Goal: Use online tool/utility: Utilize a website feature to perform a specific function

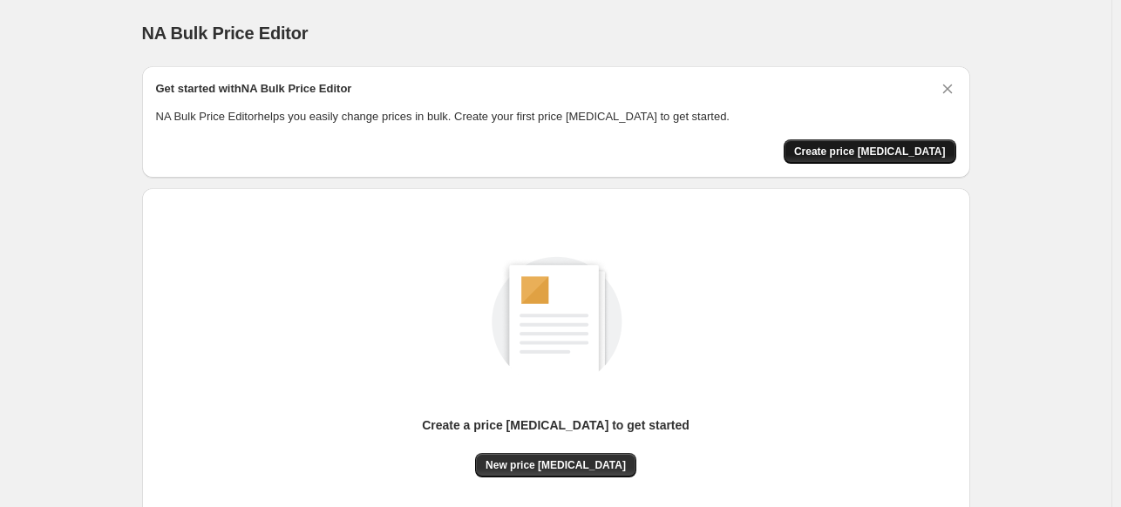
click at [916, 155] on span "Create price [MEDICAL_DATA]" at bounding box center [870, 152] width 152 height 14
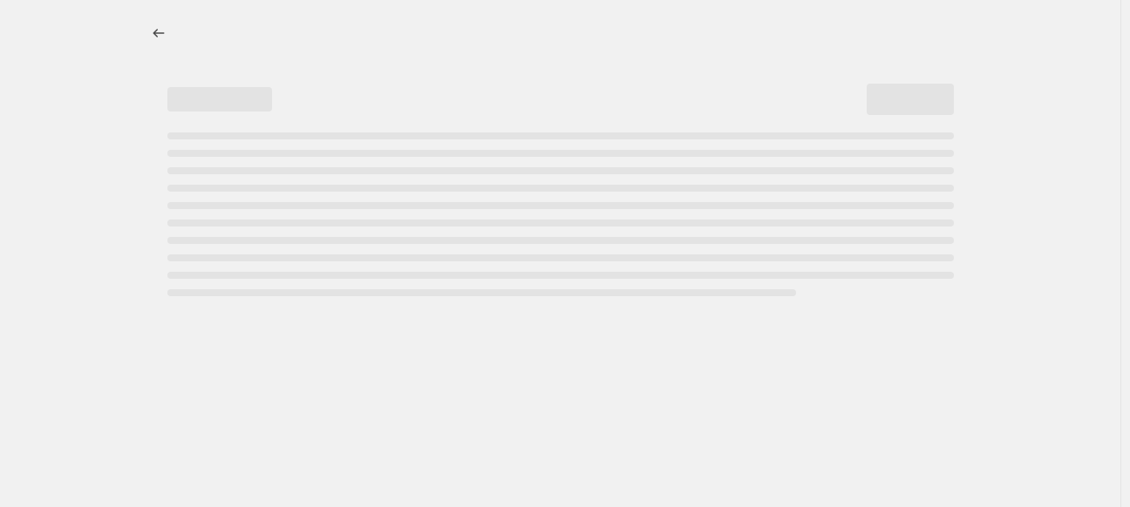
select select "percentage"
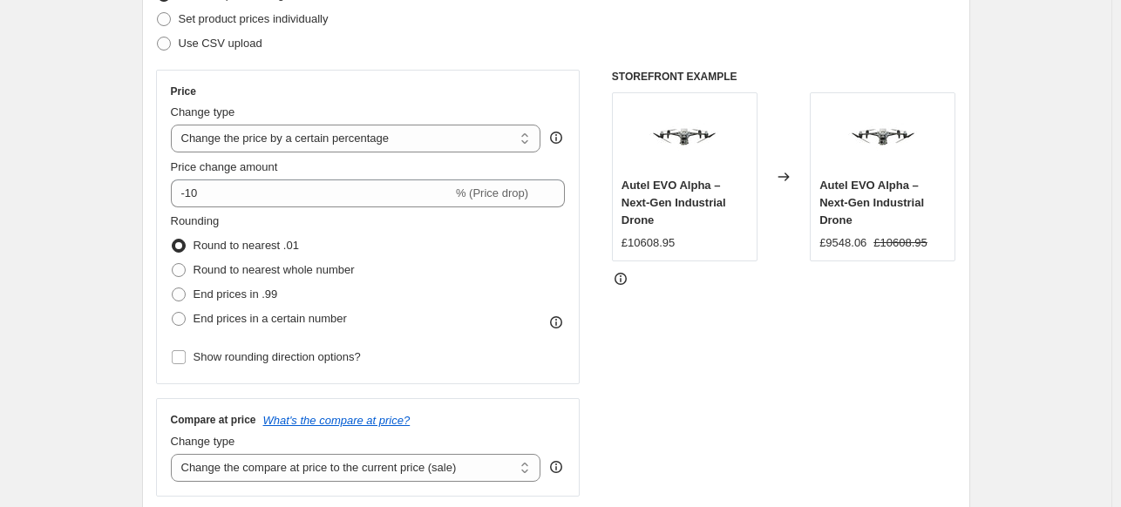
scroll to position [262, 0]
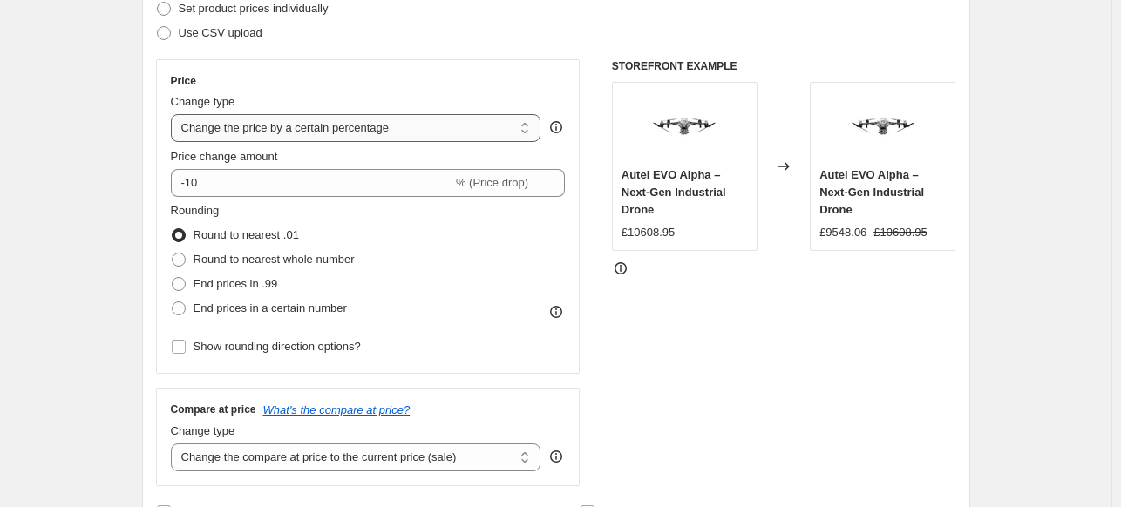
click at [378, 126] on select "Change the price to a certain amount Change the price by a certain amount Chang…" at bounding box center [356, 128] width 370 height 28
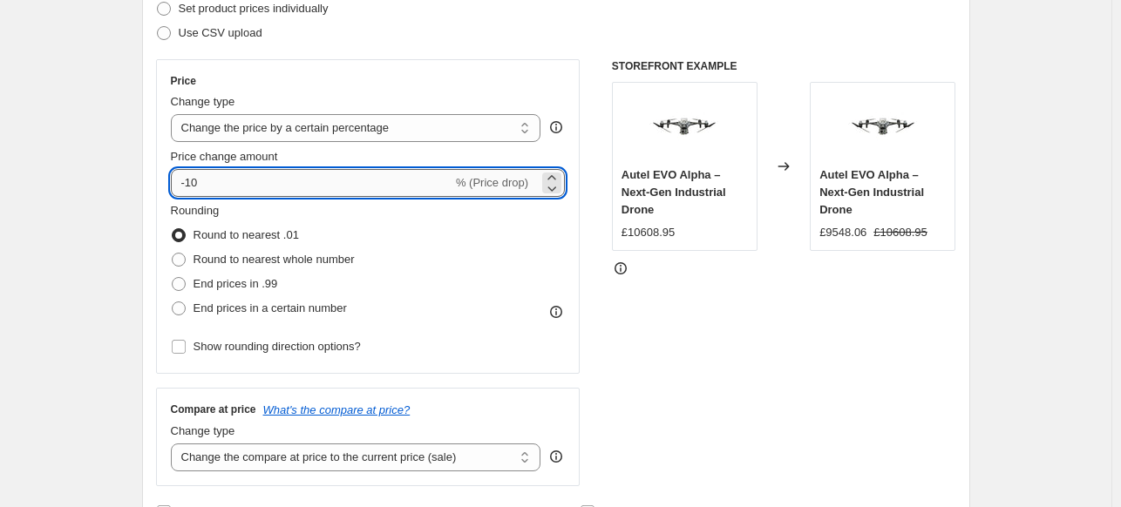
click at [309, 195] on input "-10" at bounding box center [312, 183] width 282 height 28
click at [309, 186] on input "-10" at bounding box center [312, 183] width 282 height 28
type input "-1"
type input "-45"
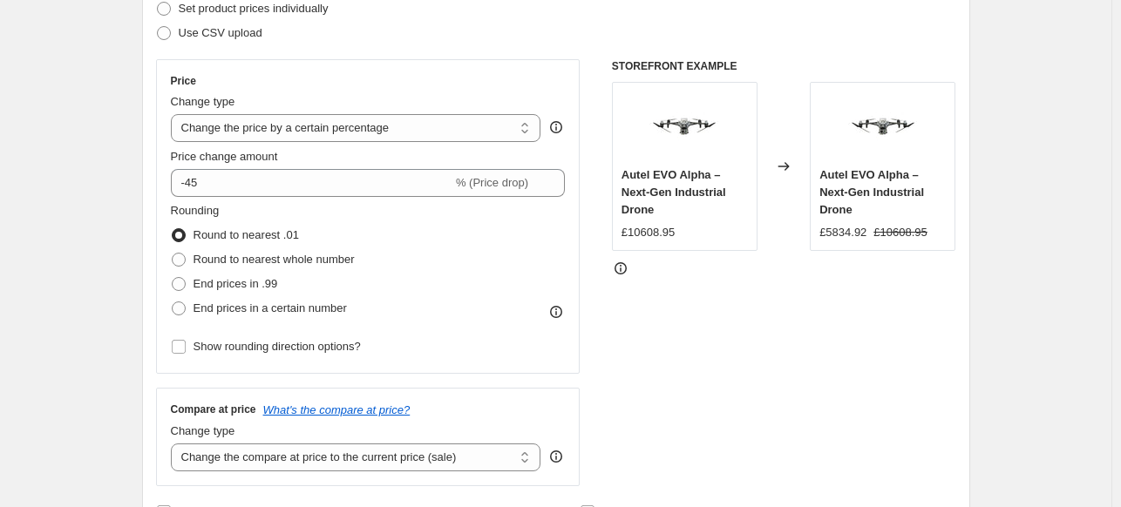
click at [887, 386] on div "STOREFRONT EXAMPLE Autel EVO Alpha – Next‑Gen Industrial Drone £10608.95 Change…" at bounding box center [784, 272] width 344 height 427
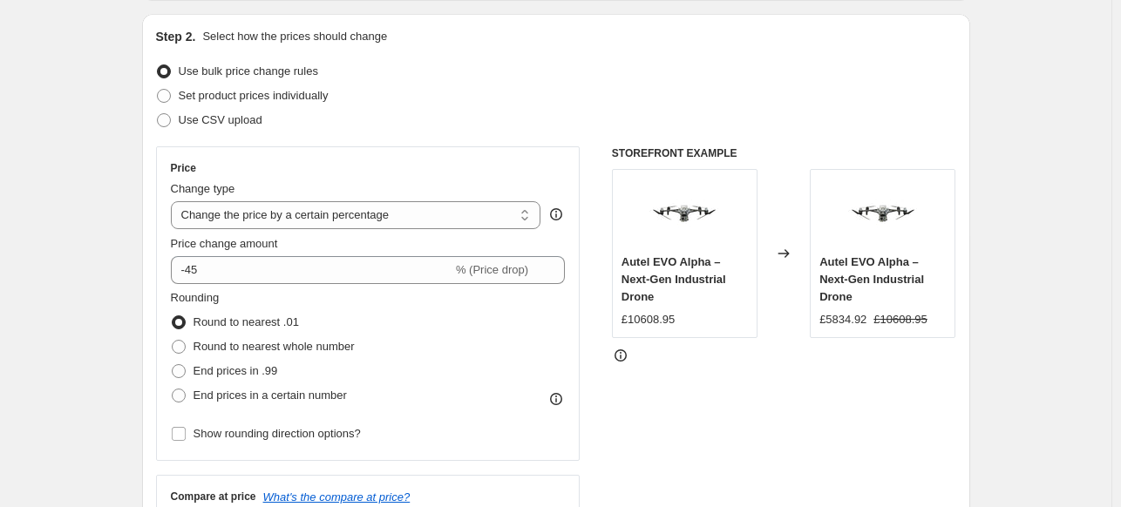
scroll to position [87, 0]
